Goal: Task Accomplishment & Management: Manage account settings

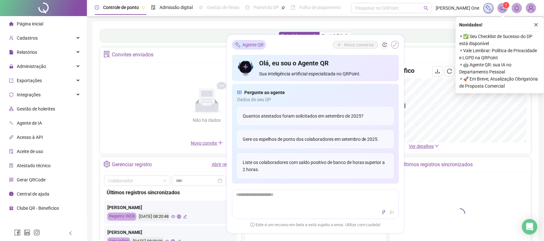
click at [397, 44] on button "button" at bounding box center [395, 45] width 8 height 8
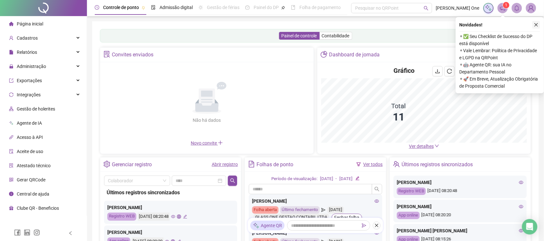
click at [535, 23] on icon "close" at bounding box center [536, 25] width 5 height 5
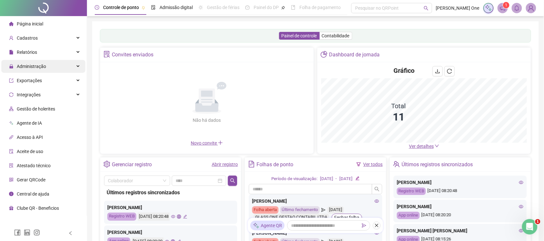
click at [54, 71] on div "Administração" at bounding box center [43, 66] width 84 height 13
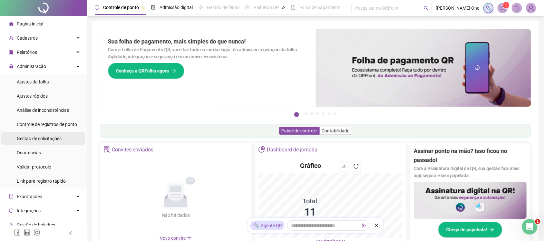
click at [51, 134] on div "Gestão de solicitações" at bounding box center [39, 138] width 45 height 13
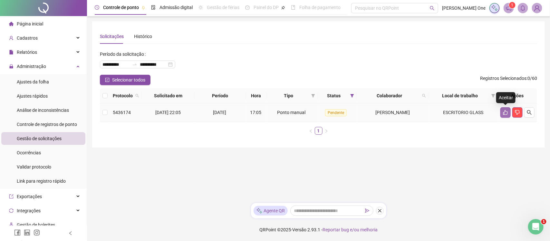
click at [508, 111] on button "button" at bounding box center [505, 112] width 10 height 10
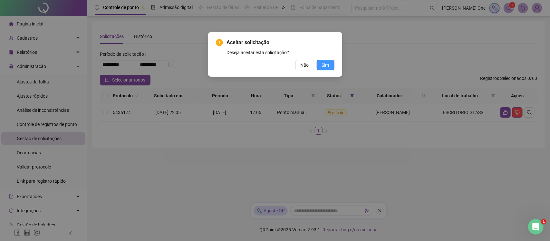
click at [325, 62] on span "Sim" at bounding box center [325, 65] width 7 height 7
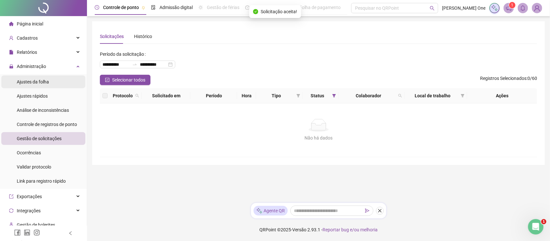
click at [67, 86] on li "Ajustes da folha" at bounding box center [43, 81] width 84 height 13
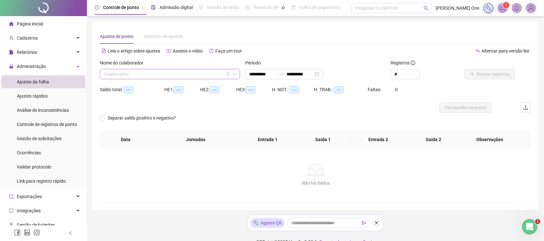
click at [174, 76] on input "search" at bounding box center [167, 74] width 127 height 10
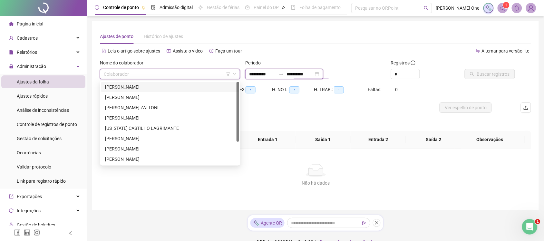
click at [303, 71] on input "**********" at bounding box center [299, 74] width 27 height 7
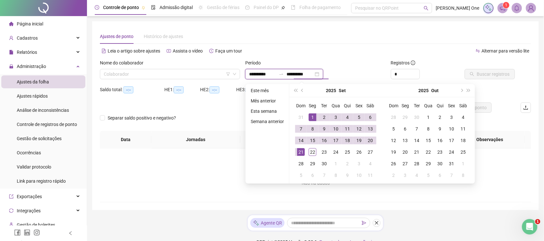
type input "**********"
drag, startPoint x: 205, startPoint y: 40, endPoint x: 207, endPoint y: 46, distance: 6.0
click at [205, 40] on div "Ajustes de ponto Histórico de ajustes" at bounding box center [315, 36] width 431 height 15
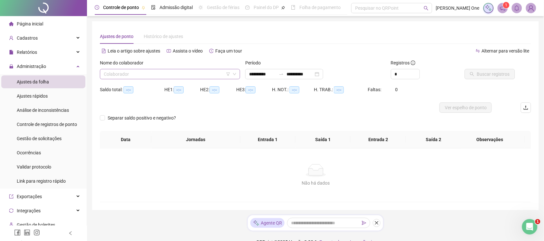
click at [156, 71] on input "search" at bounding box center [167, 74] width 127 height 10
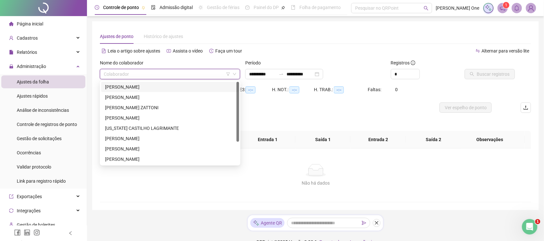
click at [118, 87] on div "[PERSON_NAME]" at bounding box center [170, 86] width 130 height 7
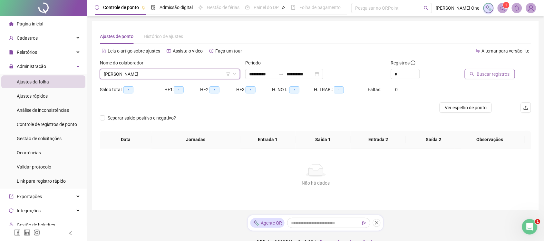
click at [499, 73] on span "Buscar registros" at bounding box center [493, 74] width 33 height 7
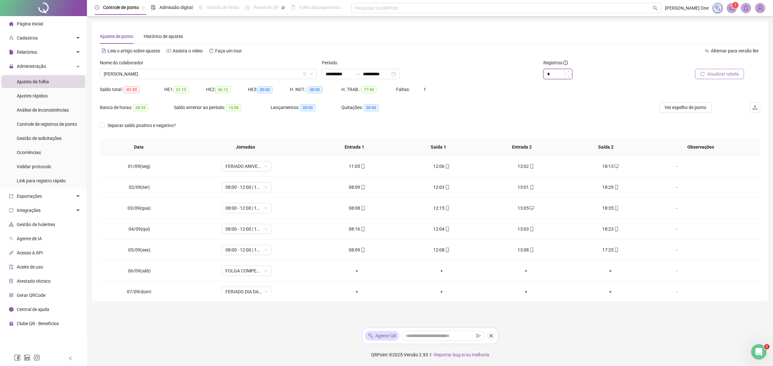
click at [549, 78] on input "*" at bounding box center [558, 74] width 28 height 10
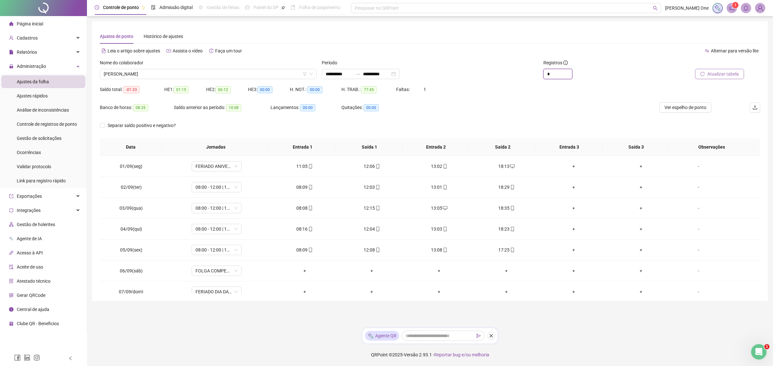
type input "*"
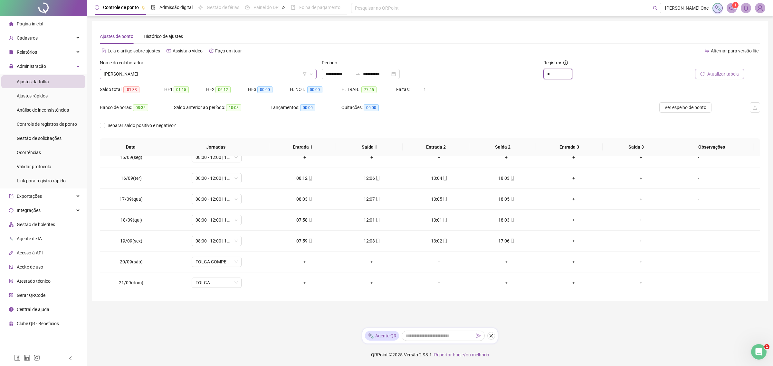
click at [188, 70] on span "[PERSON_NAME]" at bounding box center [208, 74] width 209 height 10
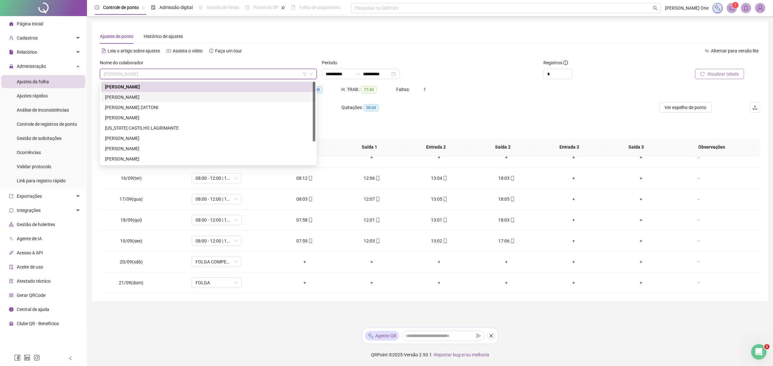
click at [112, 99] on div "[PERSON_NAME]" at bounding box center [208, 97] width 206 height 7
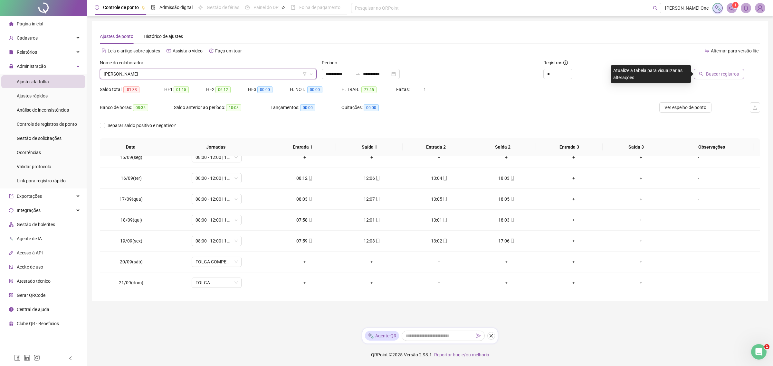
click at [549, 75] on span "Buscar registros" at bounding box center [722, 74] width 33 height 7
click at [205, 79] on div "[PERSON_NAME]" at bounding box center [208, 74] width 217 height 10
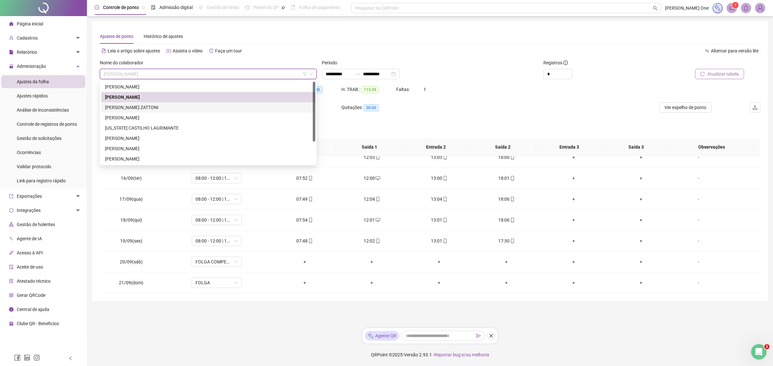
click at [116, 110] on div "[PERSON_NAME] ZATTONI" at bounding box center [208, 107] width 206 height 7
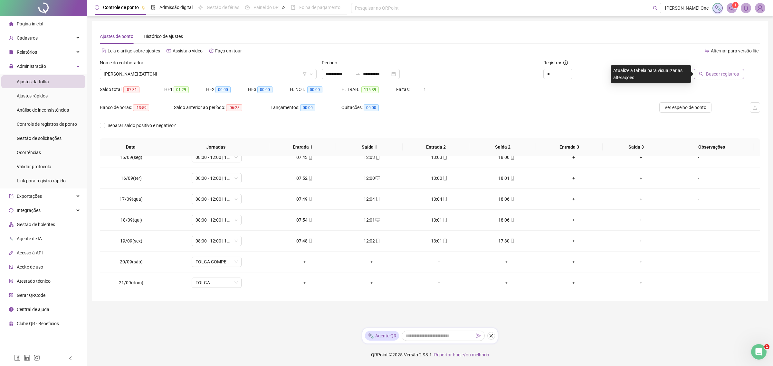
click at [549, 82] on div "Buscar registros" at bounding box center [707, 71] width 111 height 25
click at [549, 75] on button "Buscar registros" at bounding box center [719, 74] width 50 height 10
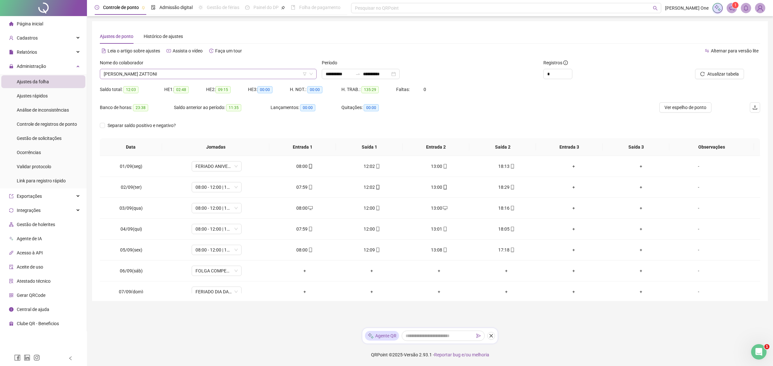
click at [231, 77] on span "[PERSON_NAME] ZATTONI" at bounding box center [208, 74] width 209 height 10
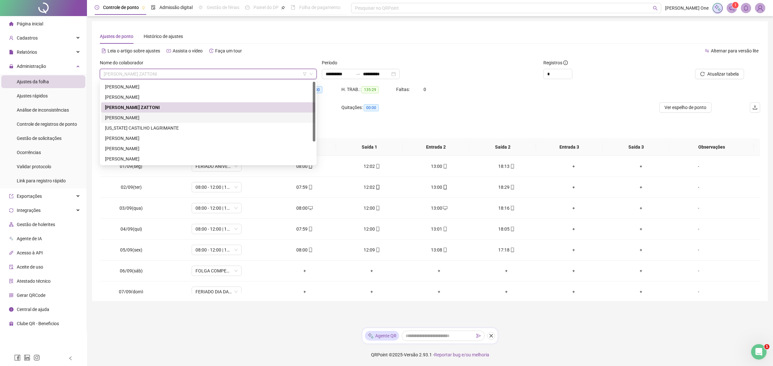
click at [152, 119] on div "[PERSON_NAME]" at bounding box center [208, 117] width 206 height 7
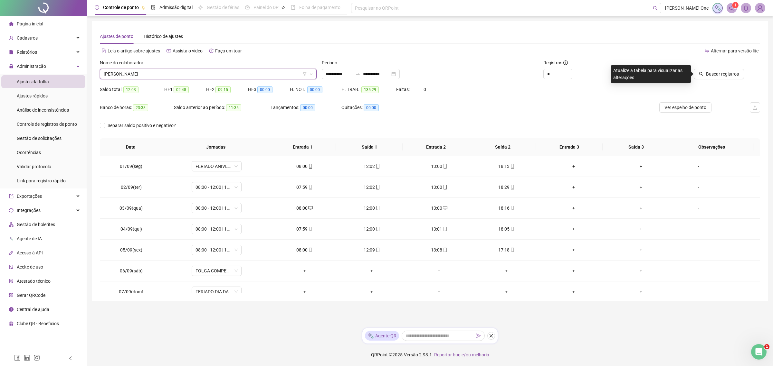
click at [549, 81] on div "Buscar registros" at bounding box center [707, 71] width 111 height 25
click at [549, 76] on span "Buscar registros" at bounding box center [722, 74] width 33 height 7
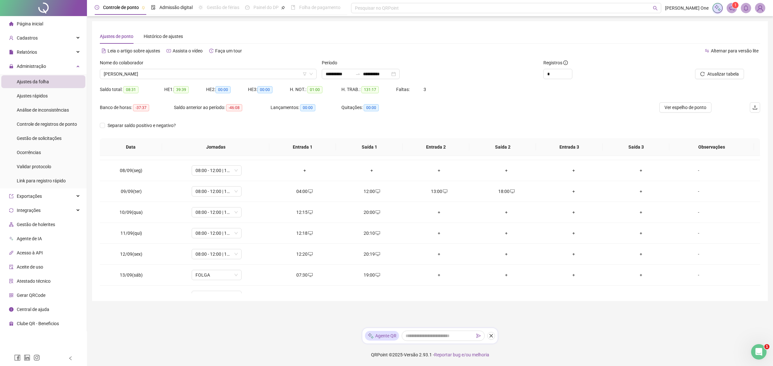
scroll to position [102, 0]
click at [247, 67] on div "Nome do colaborador" at bounding box center [208, 64] width 217 height 10
click at [160, 72] on span "[PERSON_NAME]" at bounding box center [208, 74] width 209 height 10
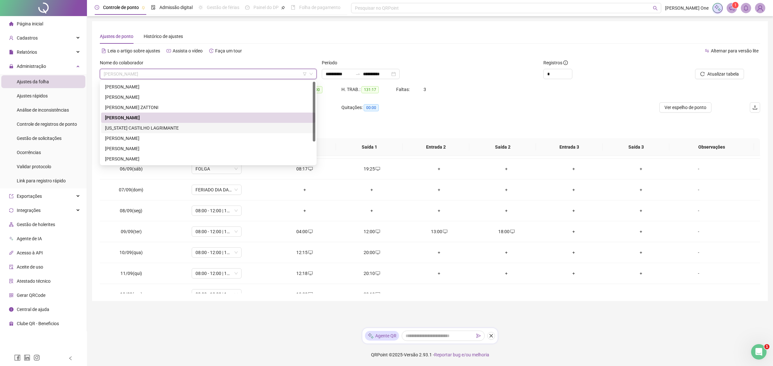
click at [130, 125] on div "[US_STATE] CASTILHO LAGRIMANTE" at bounding box center [208, 128] width 206 height 7
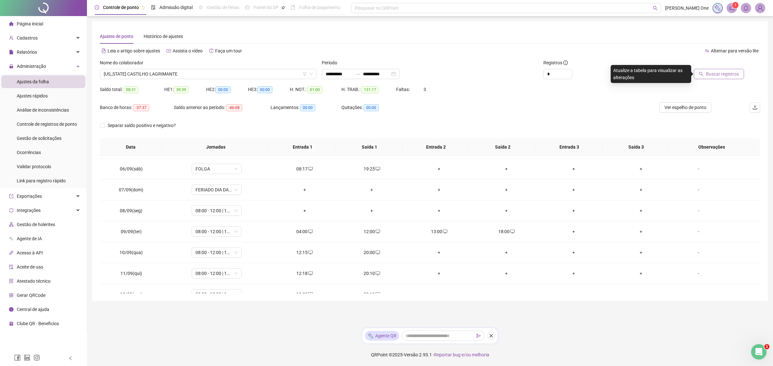
click at [549, 75] on span "Buscar registros" at bounding box center [722, 74] width 33 height 7
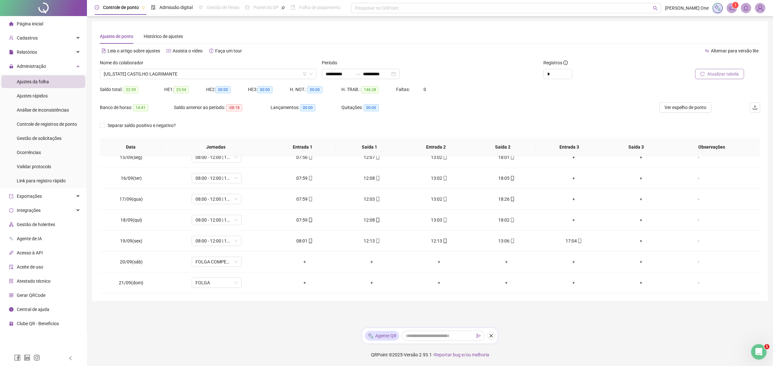
scroll to position [303, 0]
click at [437, 241] on div "12:13" at bounding box center [439, 241] width 57 height 7
type input "**********"
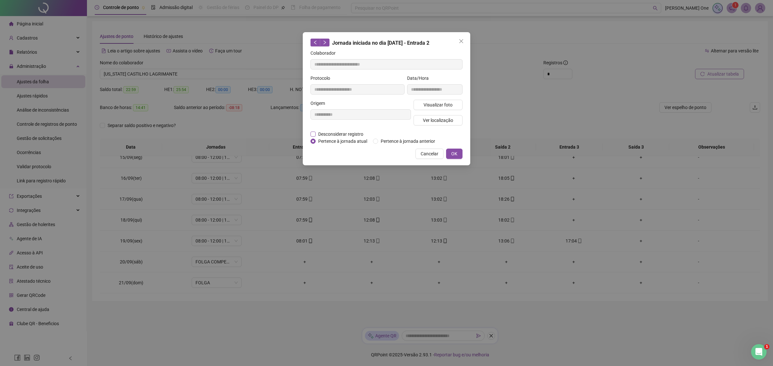
click at [356, 132] on span "Desconsiderar registro" at bounding box center [341, 134] width 50 height 7
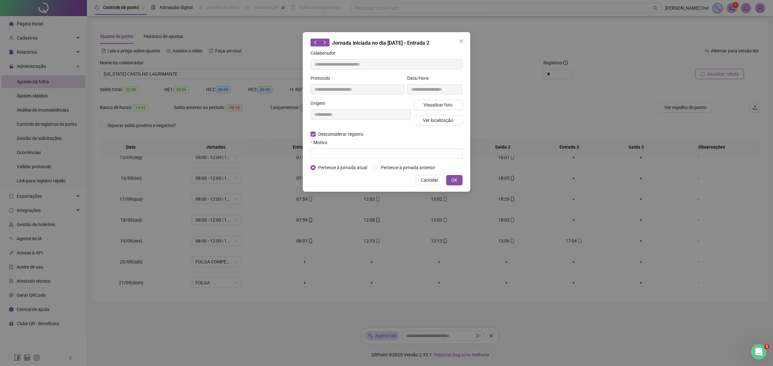
click at [347, 159] on form "**********" at bounding box center [386, 111] width 152 height 122
click at [350, 157] on input "text" at bounding box center [386, 154] width 152 height 10
type input "*********"
click at [453, 182] on span "OK" at bounding box center [454, 180] width 6 height 7
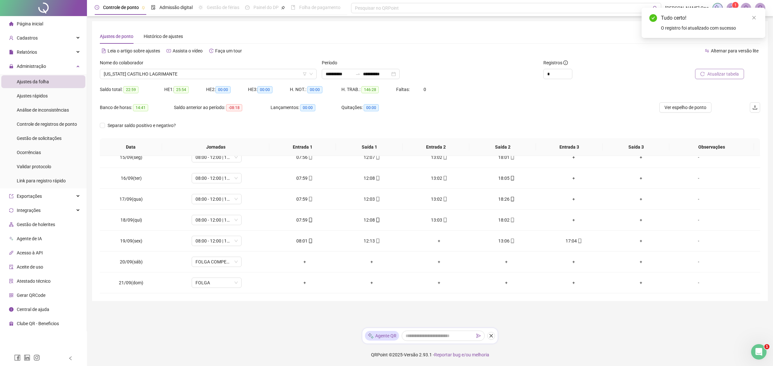
drag, startPoint x: 698, startPoint y: 106, endPoint x: 722, endPoint y: 70, distance: 43.0
click at [549, 70] on form "**********" at bounding box center [430, 98] width 660 height 79
click at [549, 70] on button "Atualizar tabela" at bounding box center [719, 74] width 49 height 10
click at [187, 66] on div "Nome do colaborador" at bounding box center [208, 64] width 217 height 10
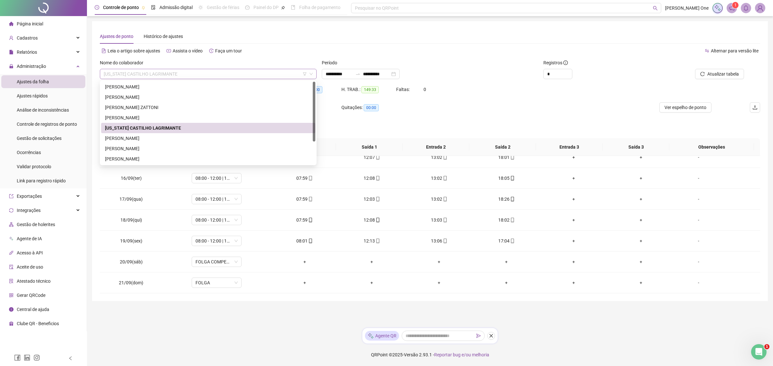
click at [179, 70] on span "[US_STATE] CASTILHO LAGRIMANTE" at bounding box center [208, 74] width 209 height 10
click at [138, 139] on div "[PERSON_NAME]" at bounding box center [208, 138] width 206 height 7
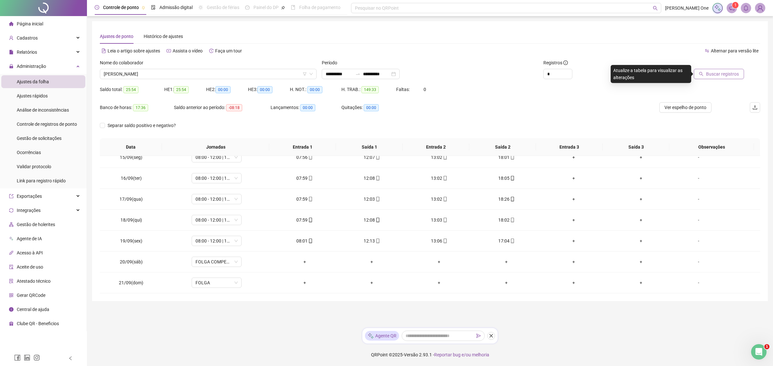
click at [549, 78] on button "Buscar registros" at bounding box center [719, 74] width 50 height 10
click at [192, 71] on span "[PERSON_NAME]" at bounding box center [208, 74] width 209 height 10
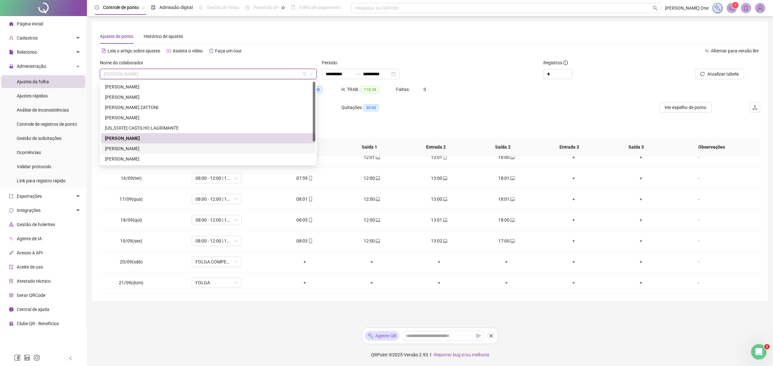
drag, startPoint x: 132, startPoint y: 149, endPoint x: 175, endPoint y: 147, distance: 42.9
click at [131, 149] on div "[PERSON_NAME]" at bounding box center [208, 148] width 206 height 7
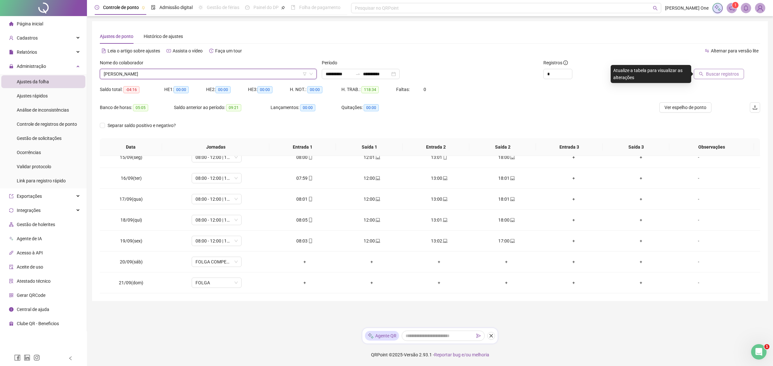
click at [549, 78] on button "Buscar registros" at bounding box center [719, 74] width 50 height 10
click at [549, 77] on div "Buscando registros Os registros de ponto estão sendo buscados... OK" at bounding box center [386, 183] width 773 height 366
click at [177, 74] on span "[PERSON_NAME]" at bounding box center [208, 74] width 209 height 10
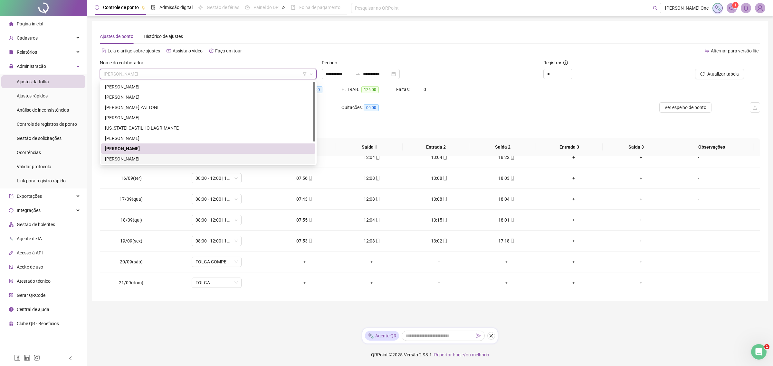
click at [164, 159] on div "[PERSON_NAME]" at bounding box center [208, 159] width 206 height 7
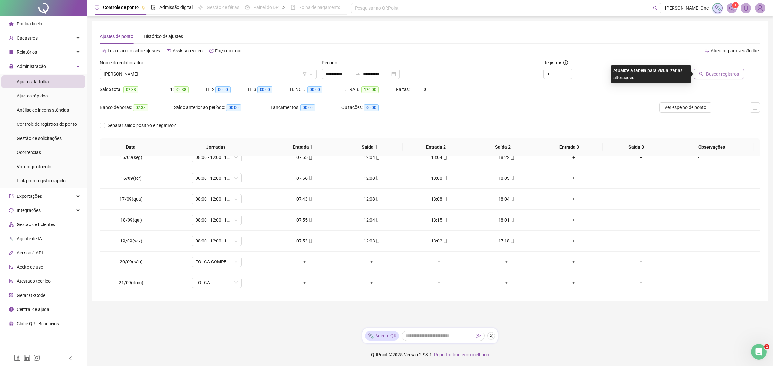
click at [549, 71] on span "Buscar registros" at bounding box center [722, 74] width 33 height 7
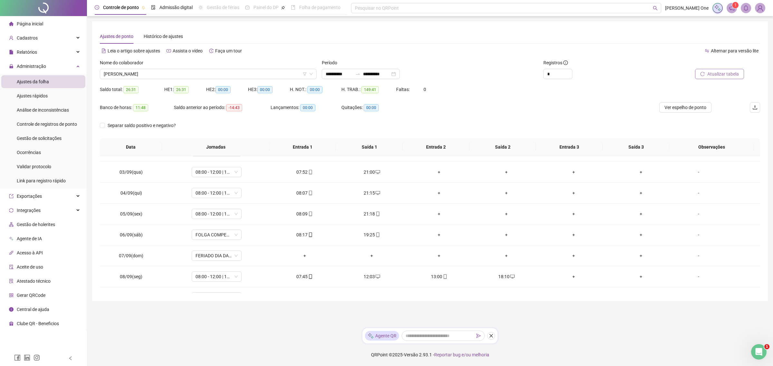
scroll to position [0, 0]
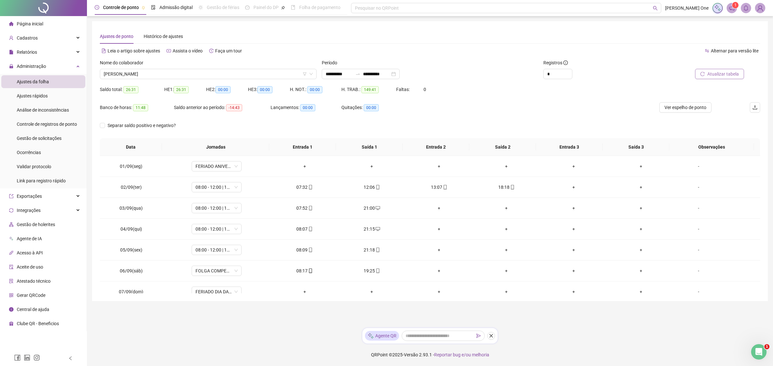
click at [222, 79] on div "Nome do colaborador [PERSON_NAME]" at bounding box center [208, 71] width 222 height 25
click at [181, 74] on span "[PERSON_NAME]" at bounding box center [208, 74] width 209 height 10
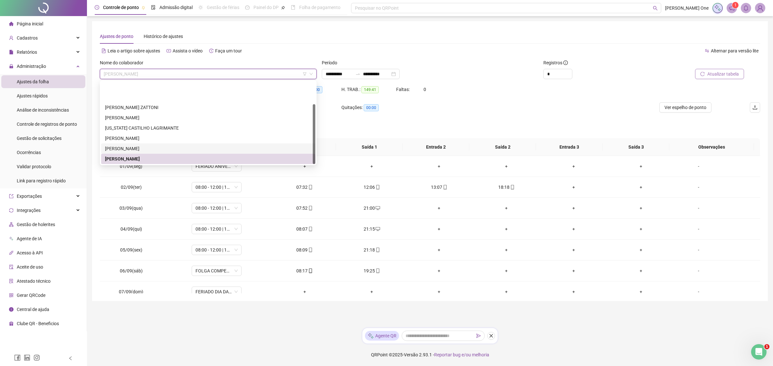
scroll to position [31, 0]
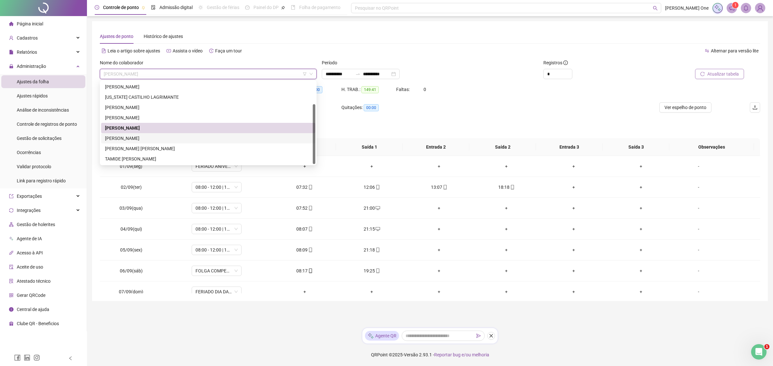
click at [147, 135] on div "[PERSON_NAME]" at bounding box center [208, 138] width 206 height 7
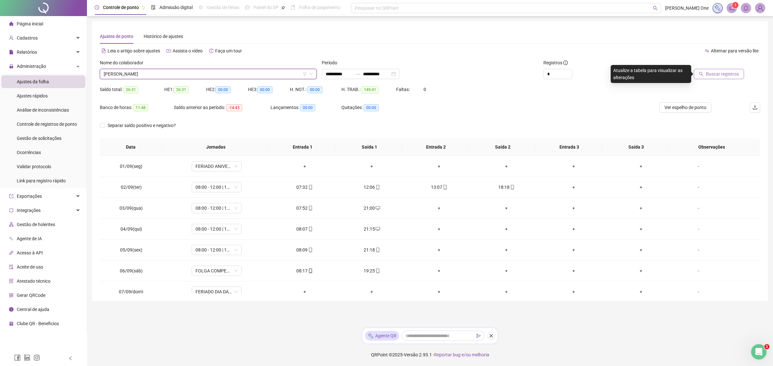
click at [549, 70] on button "Buscar registros" at bounding box center [719, 74] width 50 height 10
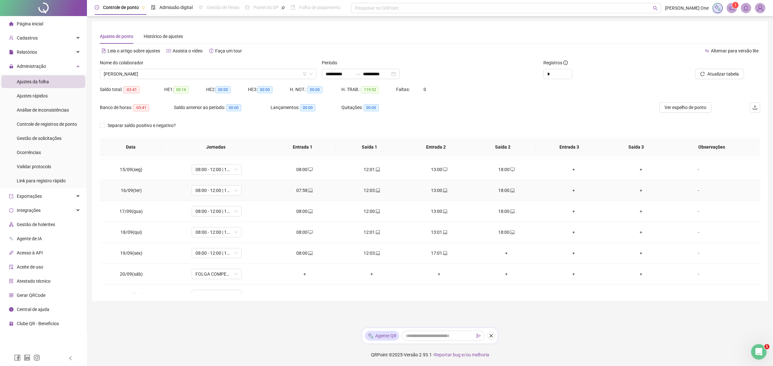
scroll to position [282, 0]
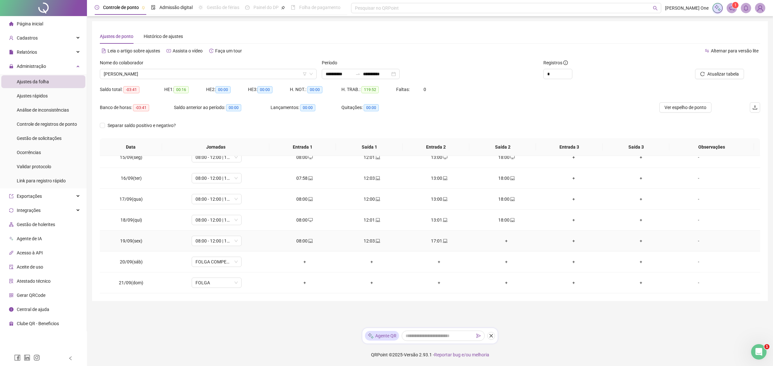
click at [502, 239] on div "+" at bounding box center [506, 241] width 57 height 7
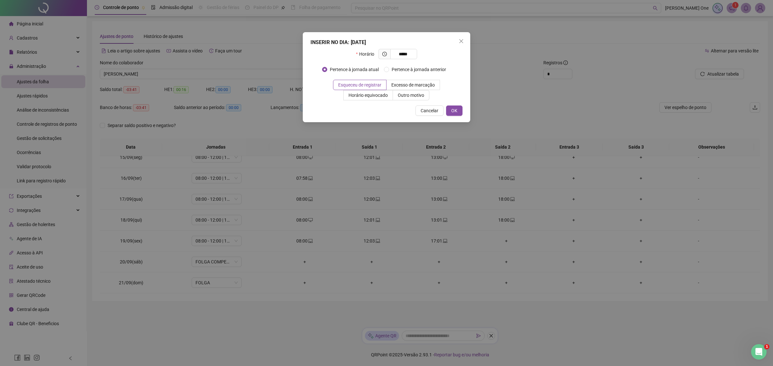
type input "*****"
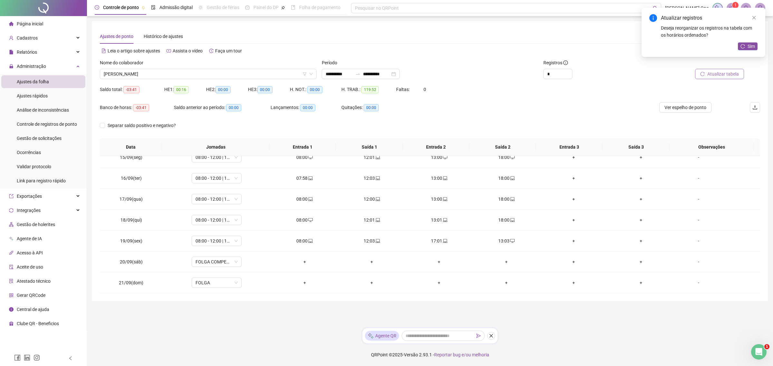
click at [549, 73] on span "Atualizar tabela" at bounding box center [723, 74] width 32 height 7
click at [171, 71] on span "[PERSON_NAME]" at bounding box center [208, 74] width 209 height 10
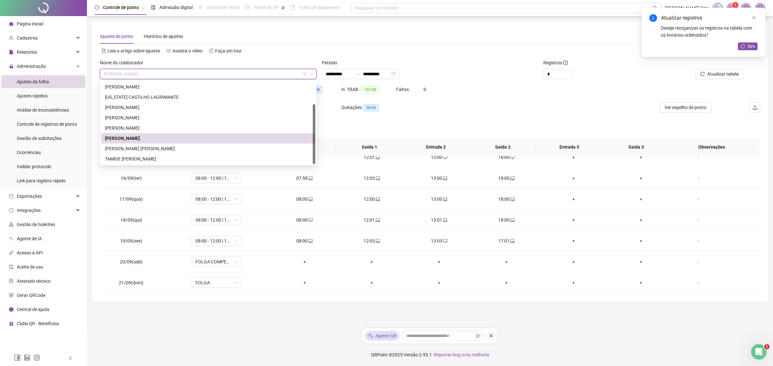
click at [307, 45] on div "**********" at bounding box center [430, 161] width 660 height 265
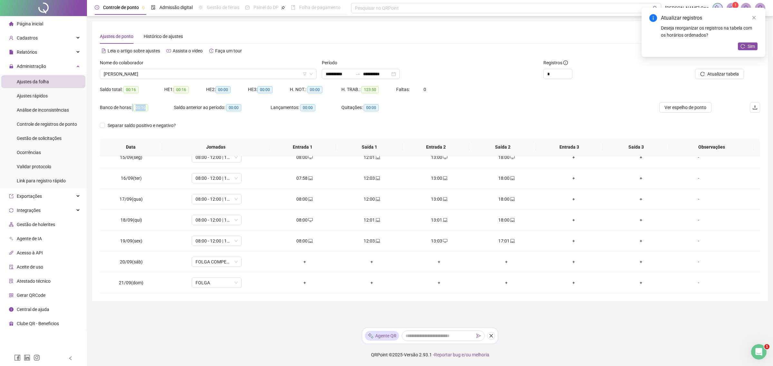
drag, startPoint x: 132, startPoint y: 106, endPoint x: 142, endPoint y: 100, distance: 11.9
click at [147, 103] on div "Banco de horas: 00:16" at bounding box center [137, 107] width 74 height 10
click at [549, 40] on div "Atualizar registros Deseja reorganizar os registros na tabela com os horários o…" at bounding box center [703, 32] width 124 height 49
click at [549, 49] on button "Sim" at bounding box center [748, 47] width 20 height 8
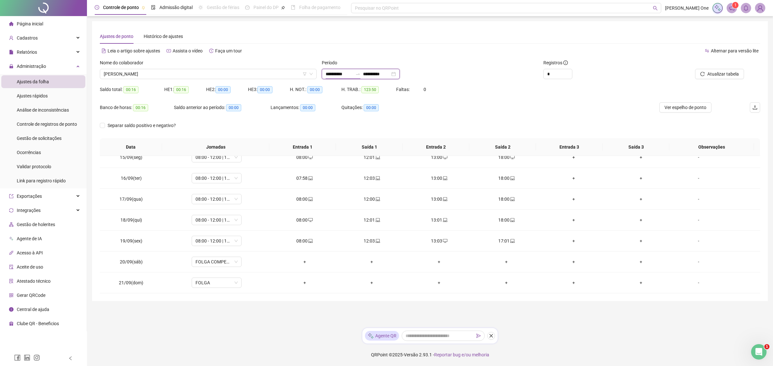
click at [334, 71] on input "**********" at bounding box center [339, 74] width 27 height 7
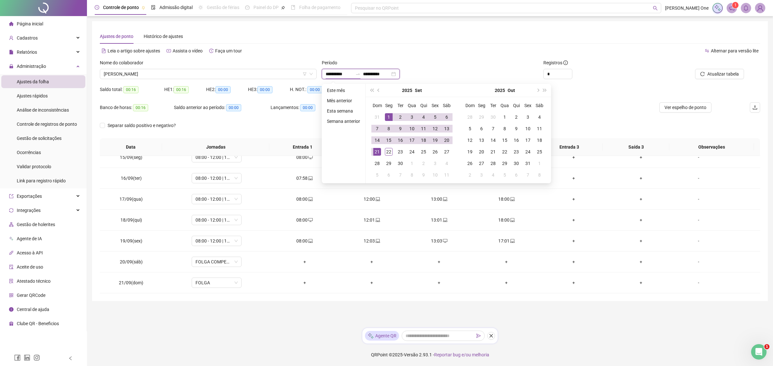
click at [400, 79] on div "**********" at bounding box center [361, 74] width 78 height 10
click at [384, 76] on input "**********" at bounding box center [376, 74] width 27 height 7
type input "**********"
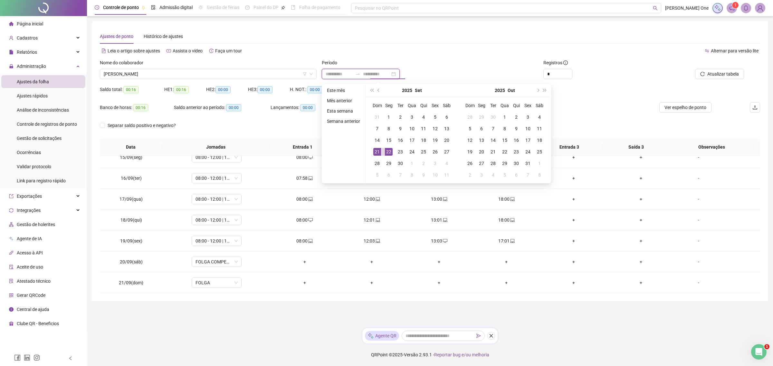
type input "**********"
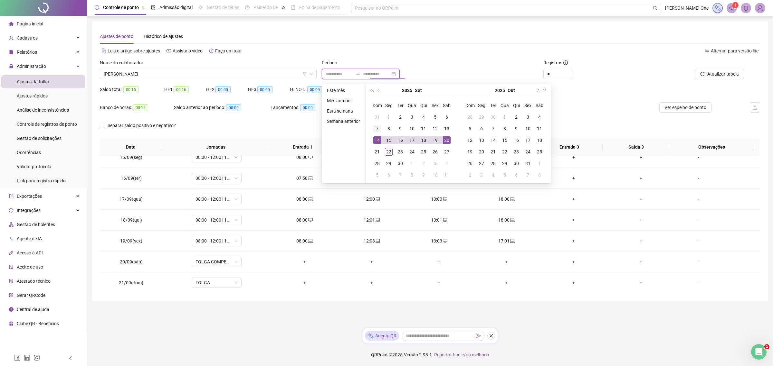
type input "**********"
click at [389, 153] on div "22" at bounding box center [389, 152] width 8 height 8
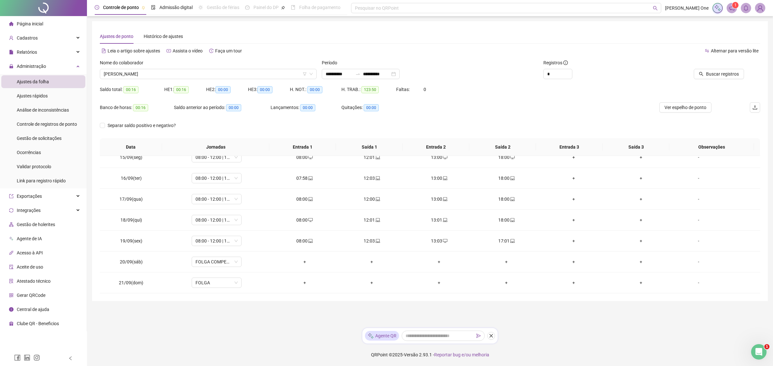
drag, startPoint x: 618, startPoint y: 74, endPoint x: 725, endPoint y: 89, distance: 107.5
click at [549, 74] on div "*" at bounding box center [596, 74] width 106 height 10
click at [549, 77] on span "Buscar registros" at bounding box center [722, 74] width 33 height 7
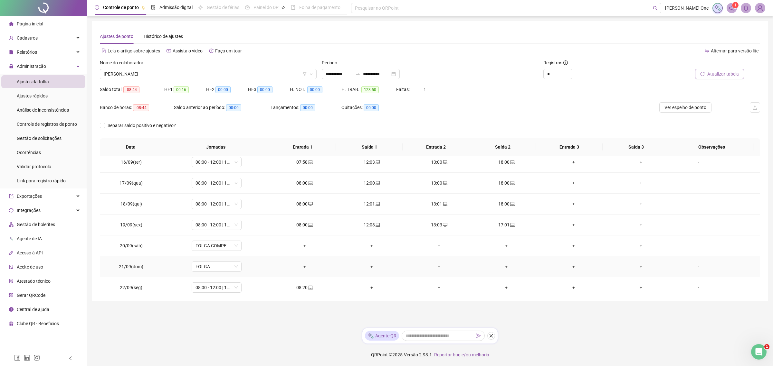
scroll to position [303, 0]
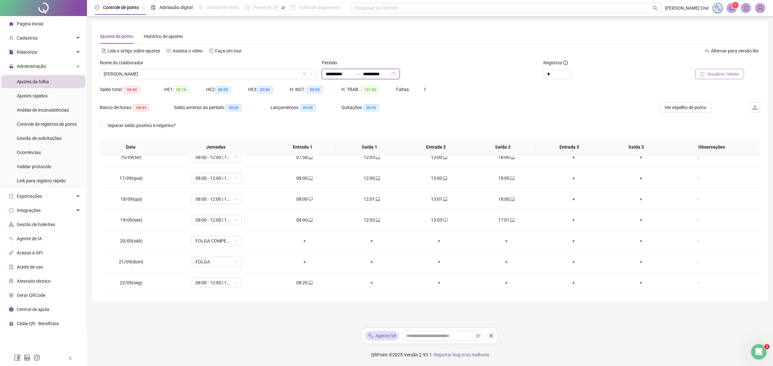
click at [387, 76] on input "**********" at bounding box center [376, 74] width 27 height 7
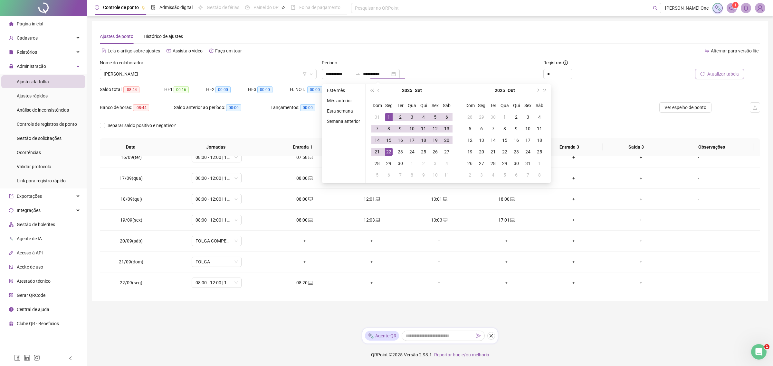
click at [370, 150] on div "Dom Seg Ter Qua Qui Sex Sáb 31 1 2 3 4 5 6 7 8 9 10 11 12 13 14 15 16 17 18 19 …" at bounding box center [411, 140] width 93 height 86
type input "**********"
click at [374, 151] on div "21" at bounding box center [377, 152] width 8 height 8
type input "**********"
click at [549, 82] on div "Atualizar tabela" at bounding box center [707, 71] width 111 height 25
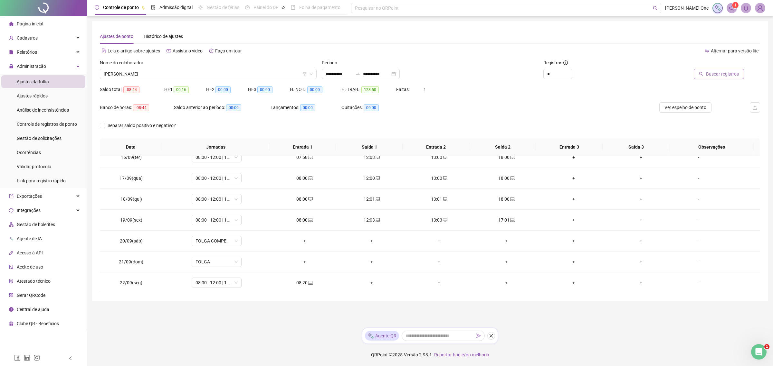
click at [549, 76] on span "Buscar registros" at bounding box center [722, 74] width 33 height 7
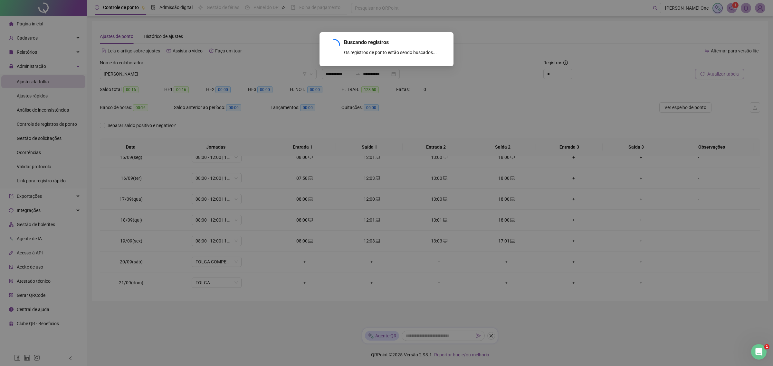
scroll to position [282, 0]
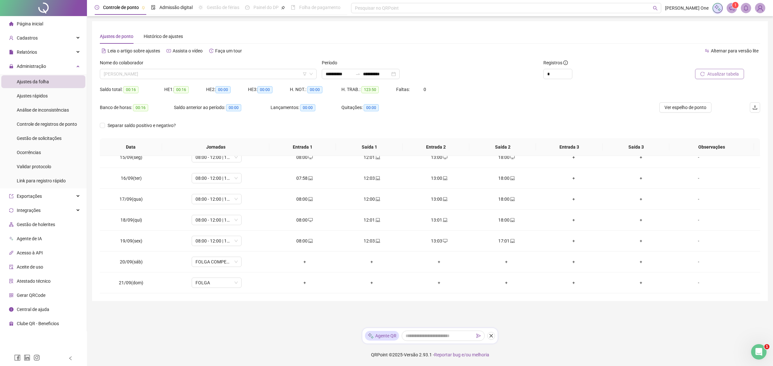
click at [179, 71] on span "[PERSON_NAME]" at bounding box center [208, 74] width 209 height 10
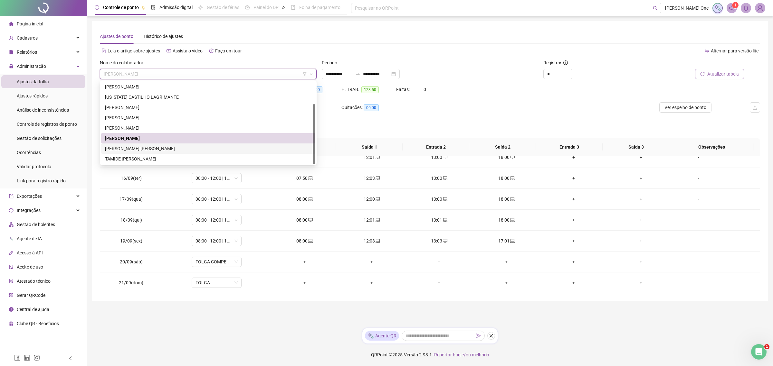
click at [151, 150] on div "[PERSON_NAME] [PERSON_NAME]" at bounding box center [208, 148] width 206 height 7
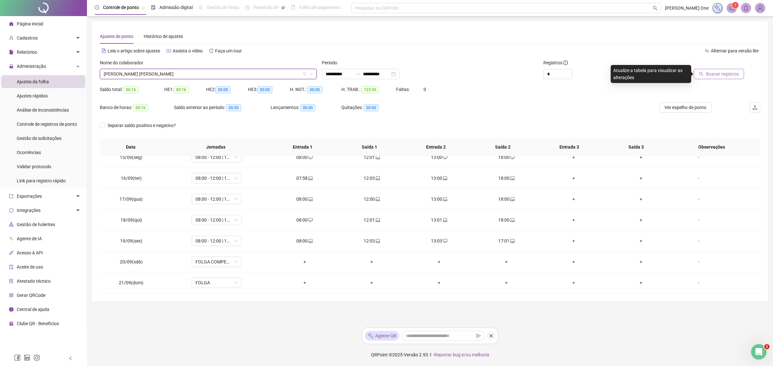
drag, startPoint x: 513, startPoint y: 50, endPoint x: 630, endPoint y: 64, distance: 117.4
click at [517, 51] on div "Alternar para versão lite" at bounding box center [595, 51] width 330 height 10
click at [549, 77] on span "Buscar registros" at bounding box center [722, 74] width 33 height 7
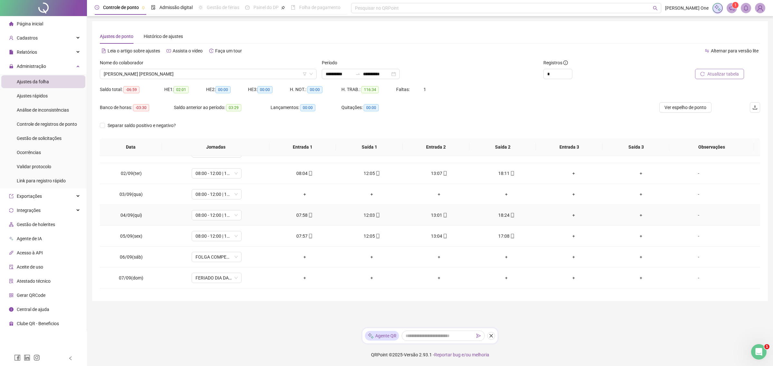
scroll to position [0, 0]
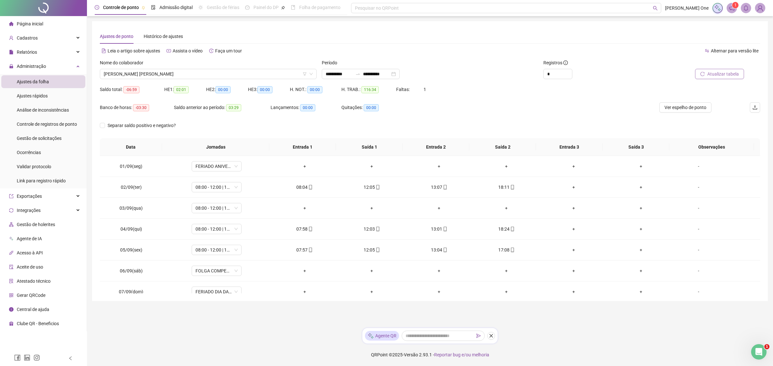
click at [251, 78] on span "[PERSON_NAME] [PERSON_NAME]" at bounding box center [208, 74] width 209 height 10
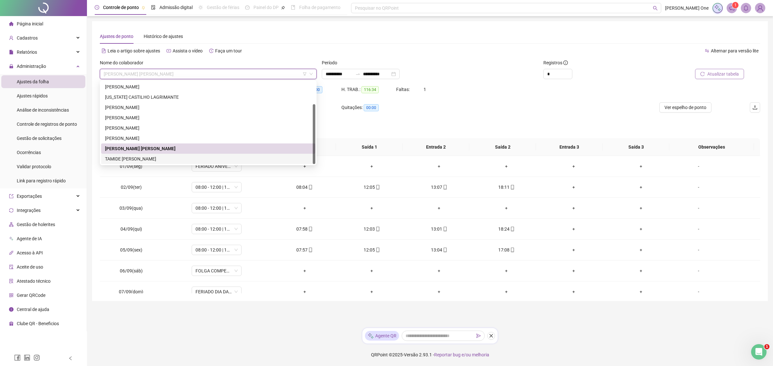
click at [134, 160] on div "TAMIDE [PERSON_NAME]" at bounding box center [208, 159] width 206 height 7
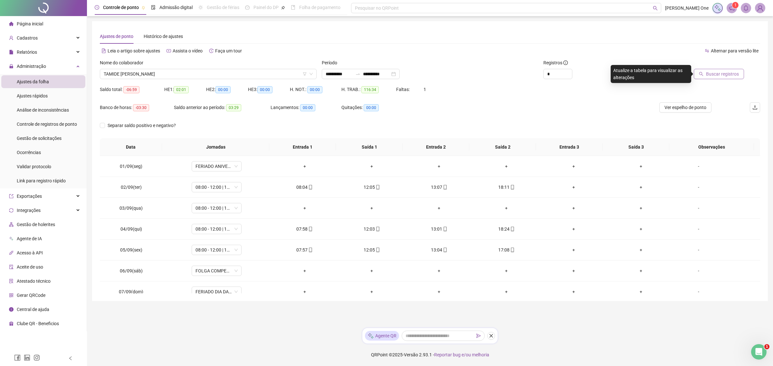
click at [549, 71] on span "Buscar registros" at bounding box center [722, 74] width 33 height 7
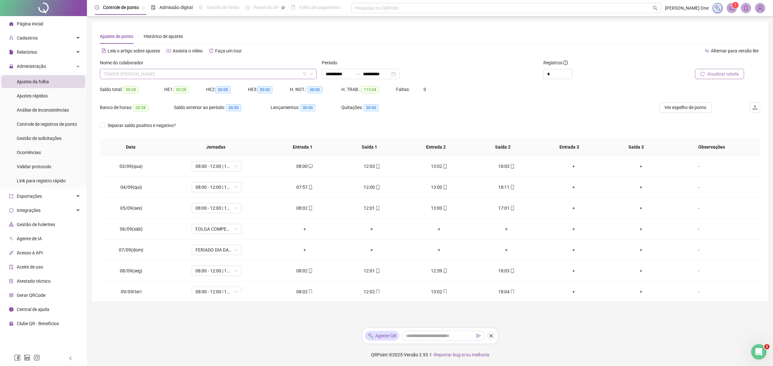
click at [212, 73] on span "TAMIDE [PERSON_NAME]" at bounding box center [208, 74] width 209 height 10
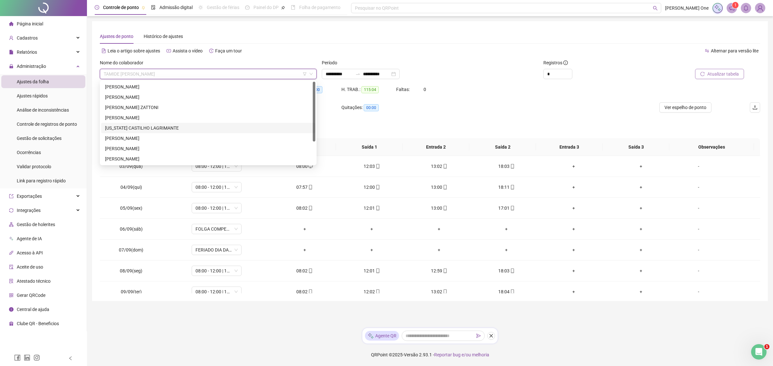
click at [141, 126] on div "[US_STATE] CASTILHO LAGRIMANTE" at bounding box center [208, 128] width 206 height 7
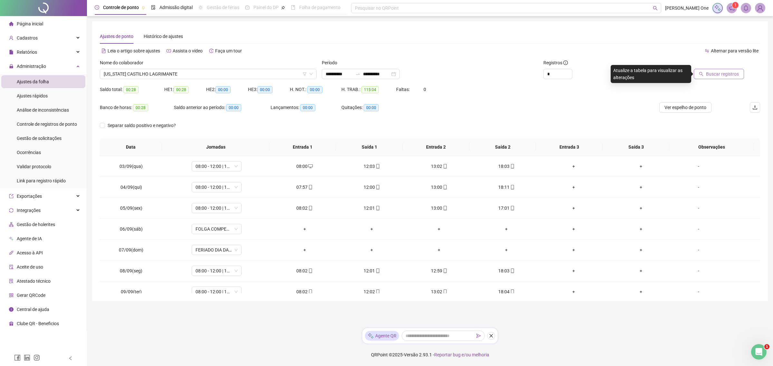
click at [549, 83] on div "Buscar registros" at bounding box center [707, 71] width 111 height 25
click at [549, 75] on span "Buscar registros" at bounding box center [722, 74] width 33 height 7
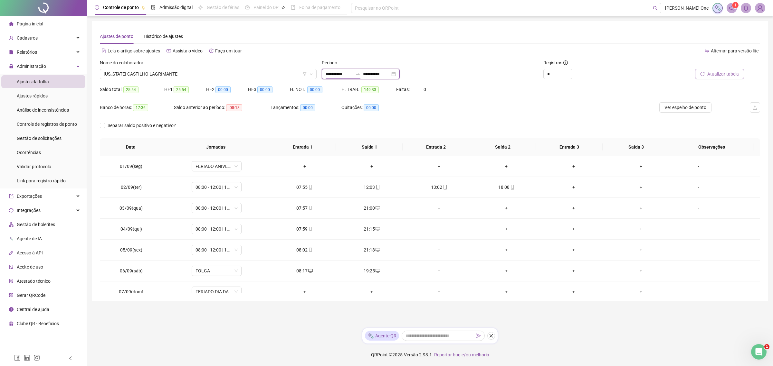
click at [338, 72] on input "**********" at bounding box center [339, 74] width 27 height 7
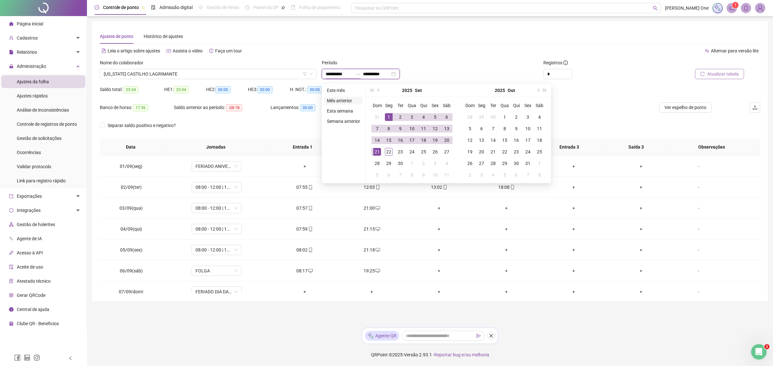
type input "**********"
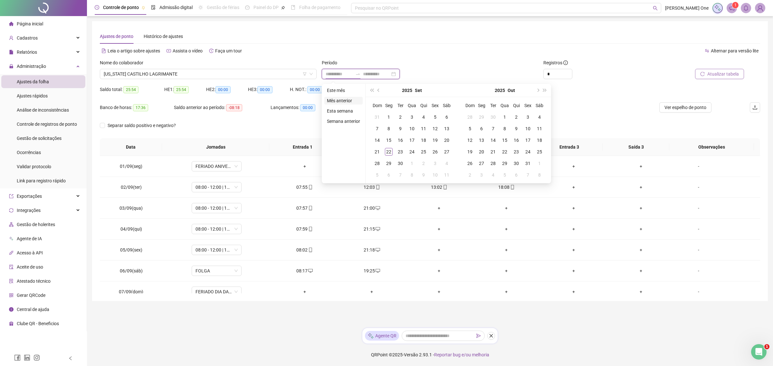
type input "**********"
click at [341, 101] on li "Mês anterior" at bounding box center [343, 101] width 38 height 8
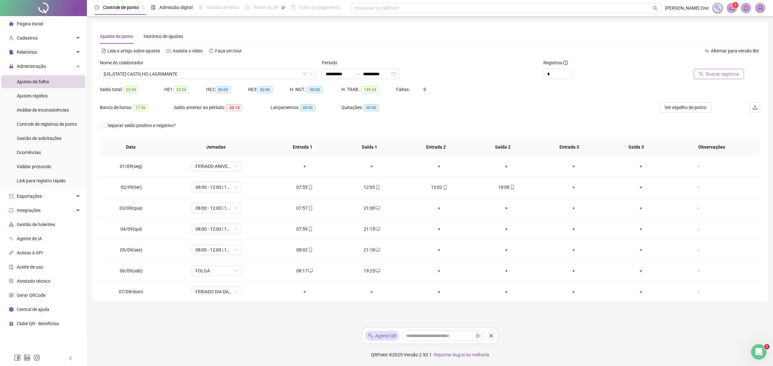
click at [549, 76] on div "*" at bounding box center [596, 74] width 106 height 10
click at [549, 71] on span "Buscar registros" at bounding box center [722, 74] width 33 height 7
click at [340, 70] on div "**********" at bounding box center [361, 74] width 78 height 10
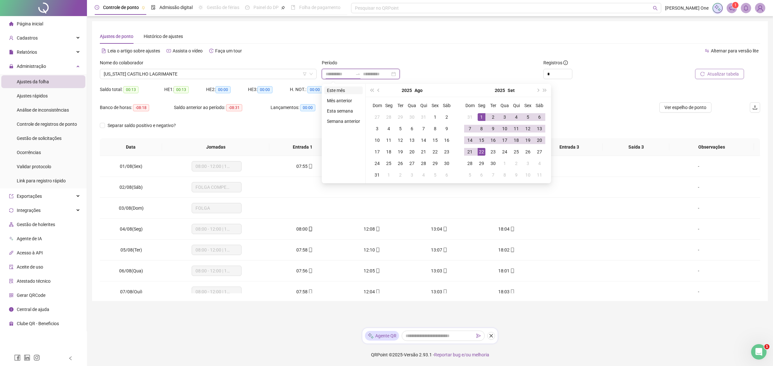
type input "**********"
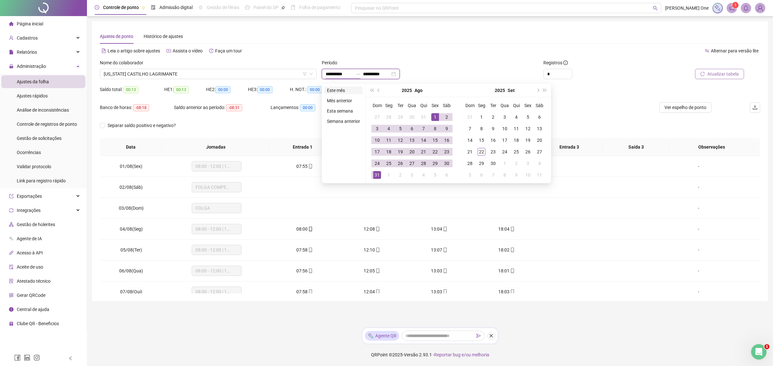
type input "**********"
click at [342, 89] on li "Este mês" at bounding box center [343, 91] width 38 height 8
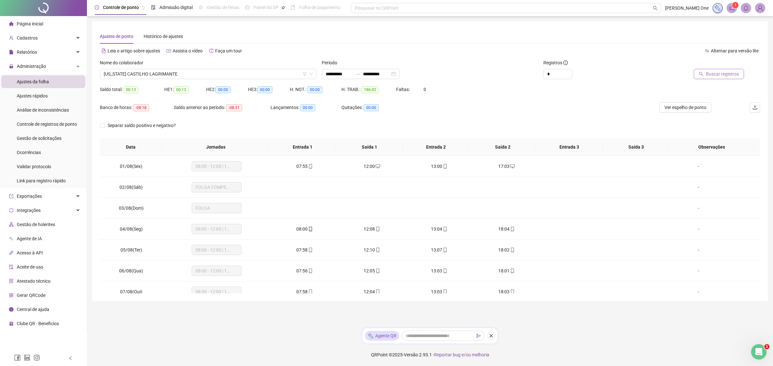
click at [549, 77] on span "Buscar registros" at bounding box center [722, 74] width 33 height 7
click at [460, 241] on td "+" at bounding box center [438, 292] width 67 height 21
click at [233, 81] on div "Nome do colaborador [US_STATE] CASTILHO LAGRIMANTE" at bounding box center [208, 71] width 222 height 25
click at [234, 80] on div "Nome do colaborador [US_STATE] CASTILHO LAGRIMANTE" at bounding box center [208, 71] width 222 height 25
click at [64, 62] on div "Administração" at bounding box center [43, 66] width 84 height 13
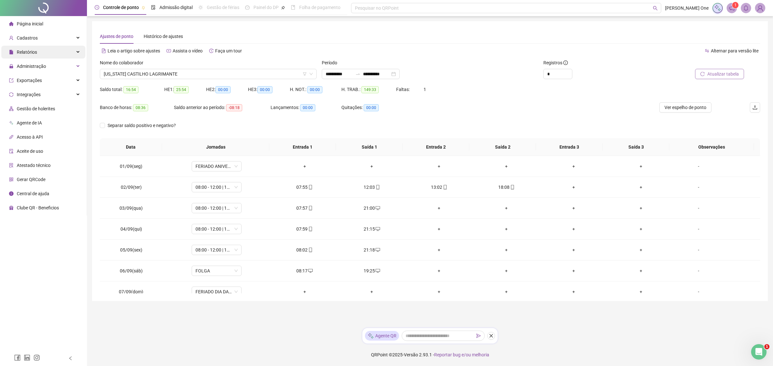
click at [47, 53] on div "Relatórios" at bounding box center [43, 52] width 84 height 13
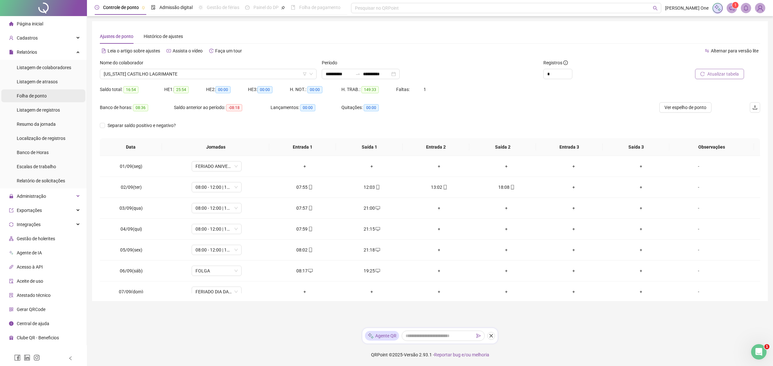
click at [48, 91] on li "Folha de ponto" at bounding box center [43, 96] width 84 height 13
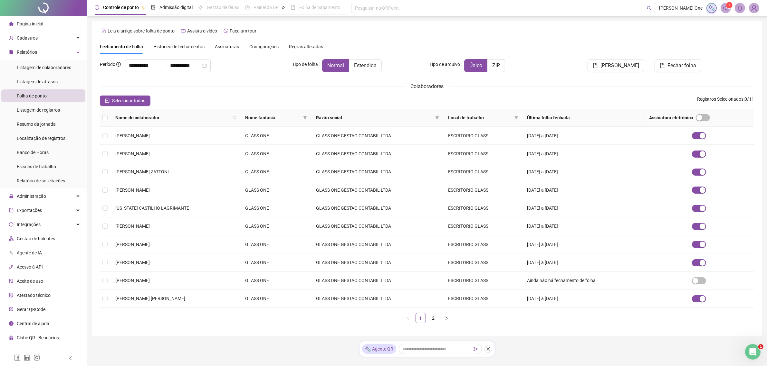
click at [226, 51] on div "Assinaturas" at bounding box center [227, 46] width 24 height 15
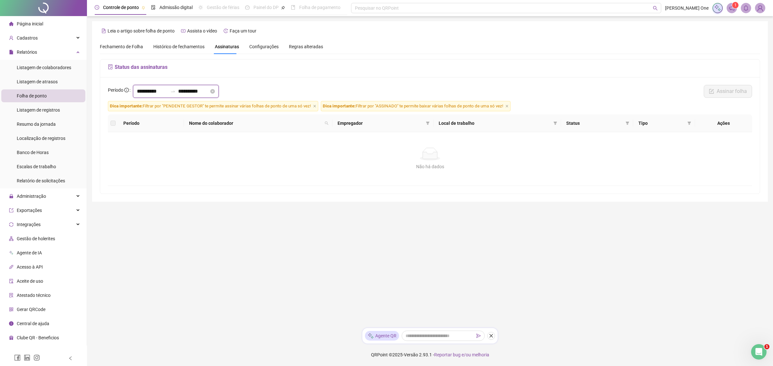
click at [161, 93] on input "**********" at bounding box center [152, 92] width 31 height 8
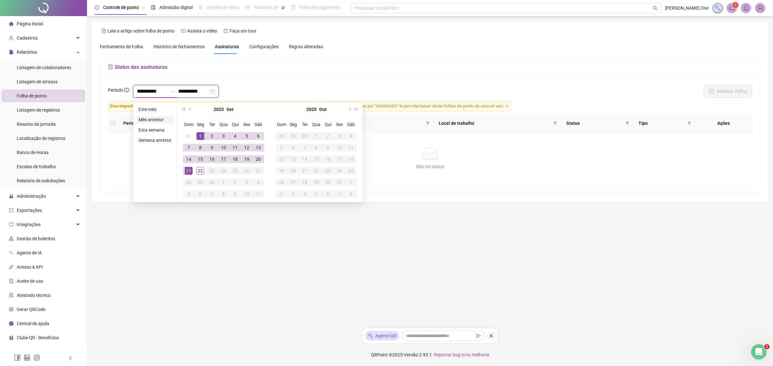
type input "**********"
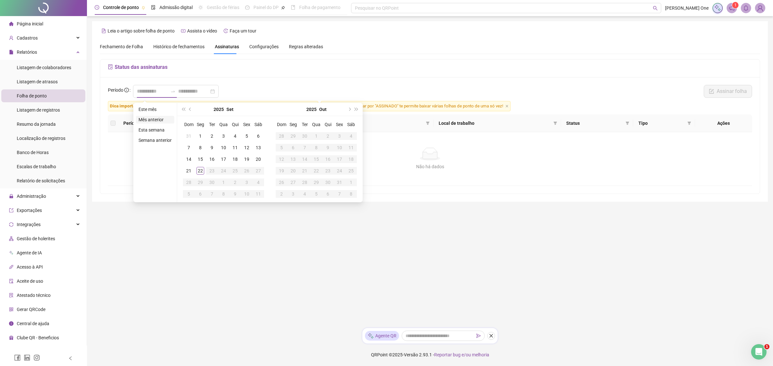
click at [152, 118] on li "Mês anterior" at bounding box center [155, 120] width 38 height 8
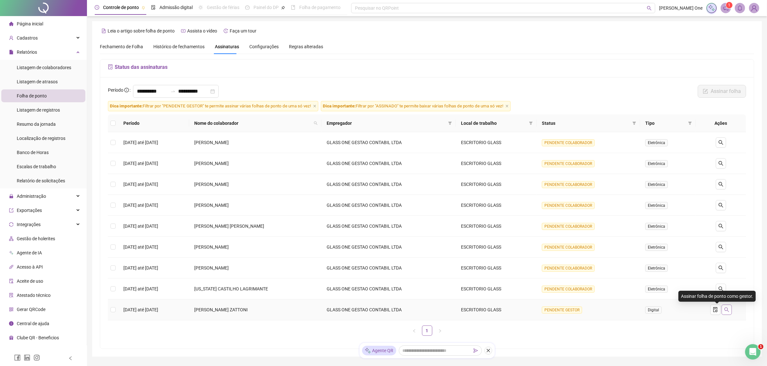
click at [549, 241] on icon "search" at bounding box center [726, 310] width 5 height 5
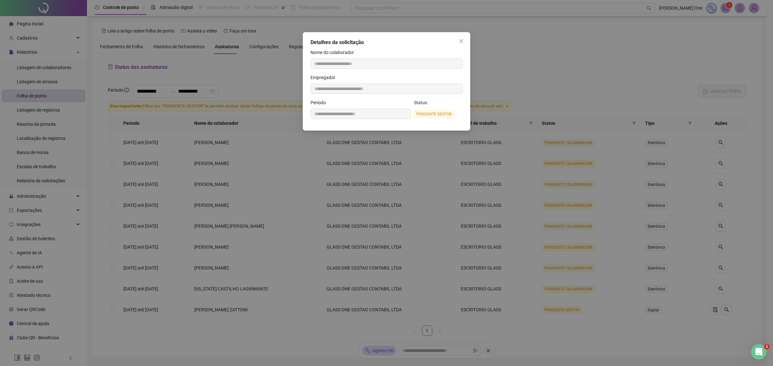
click at [549, 86] on div "**********" at bounding box center [386, 183] width 773 height 366
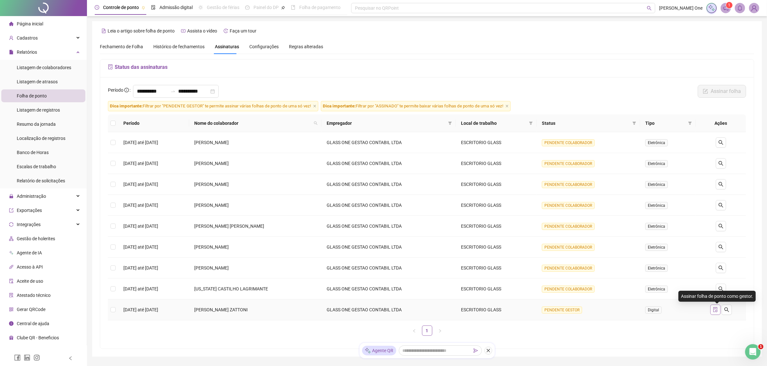
click at [549, 241] on icon "file-done" at bounding box center [715, 310] width 5 height 5
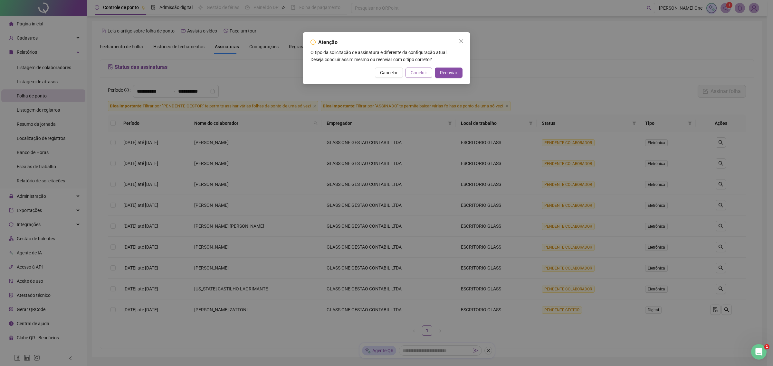
click at [416, 72] on span "Concluir" at bounding box center [419, 72] width 16 height 7
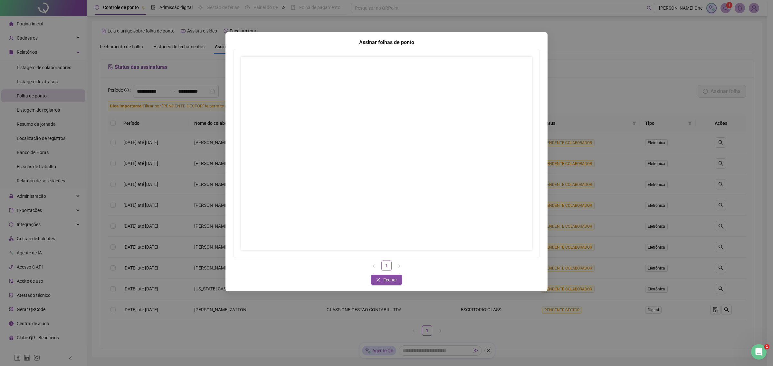
click at [389, 241] on link "1" at bounding box center [387, 266] width 10 height 10
click at [380, 241] on button "Fechar" at bounding box center [386, 280] width 31 height 10
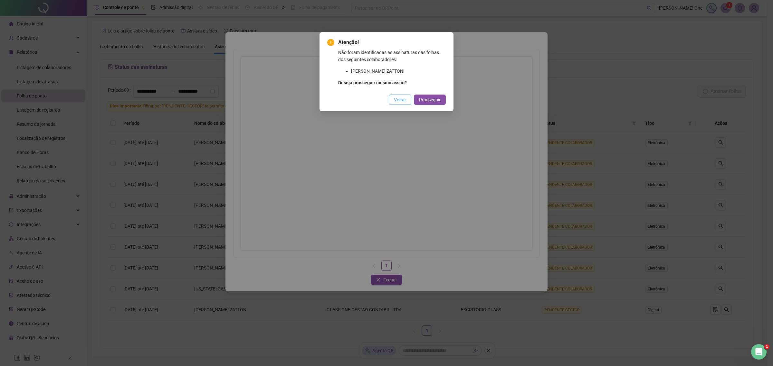
click at [401, 100] on span "Voltar" at bounding box center [400, 99] width 12 height 7
